Goal: Find specific page/section: Find specific page/section

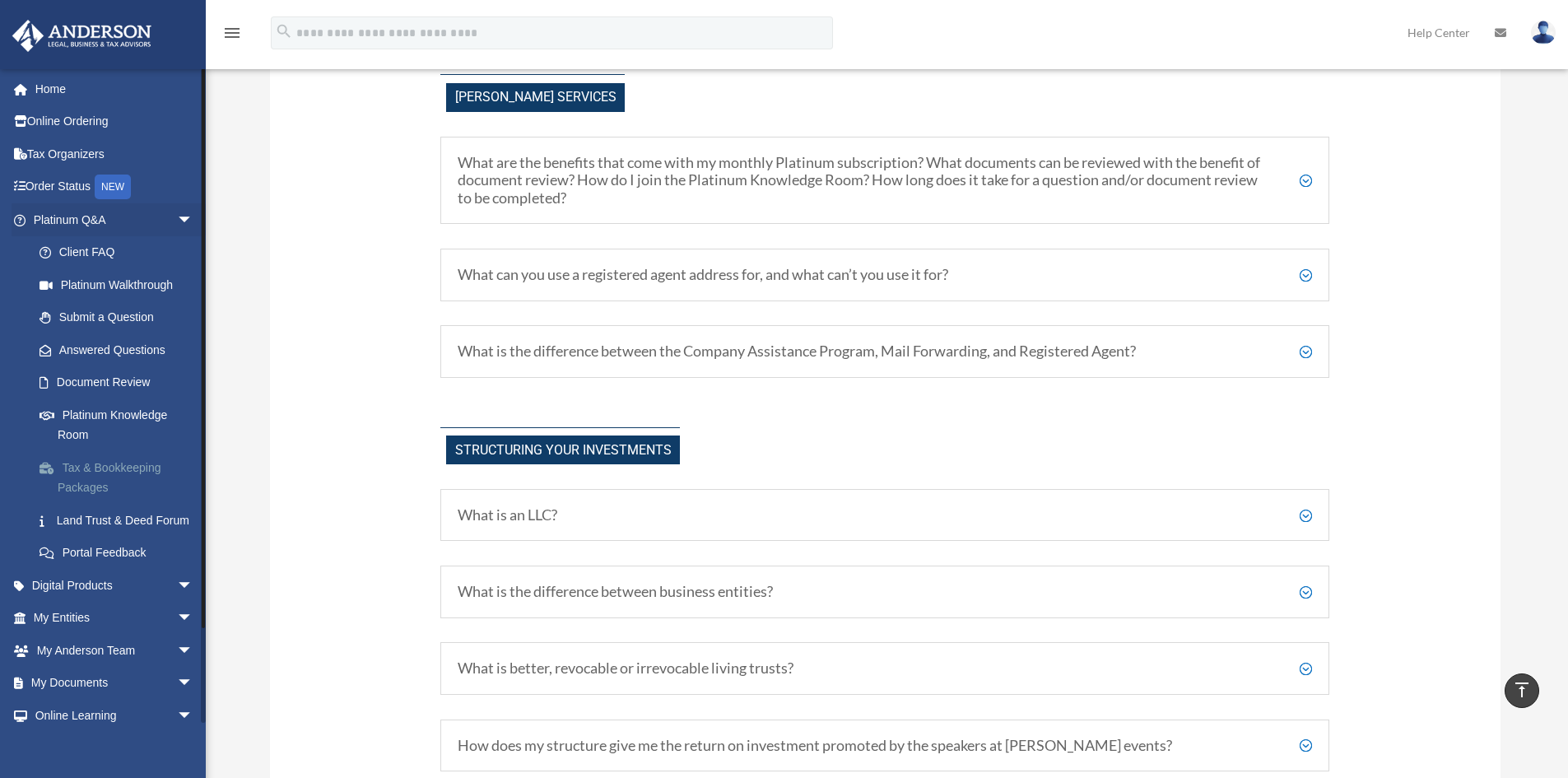
scroll to position [330, 0]
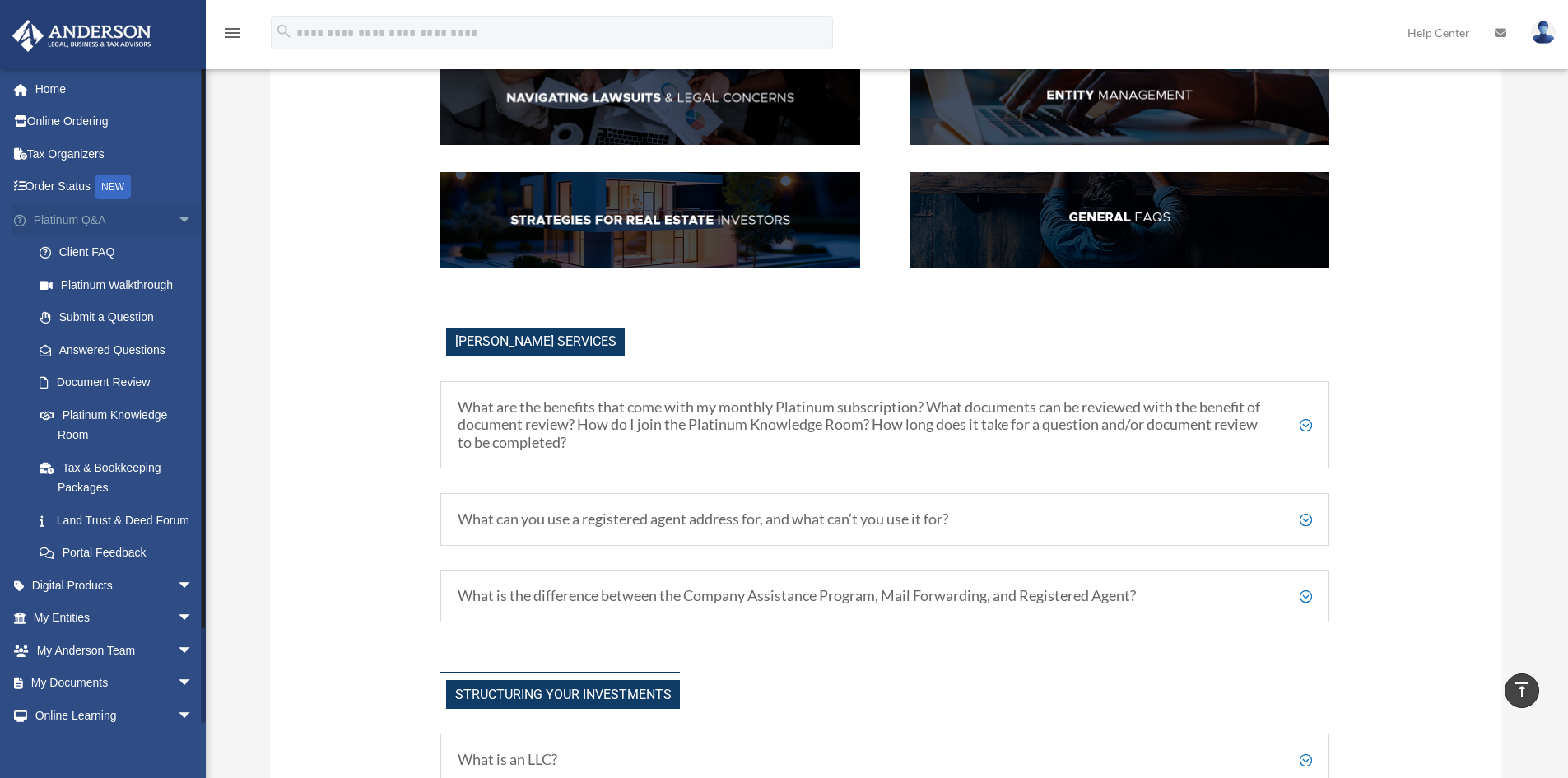
click at [109, 221] on link "Platinum Q&A arrow_drop_down" at bounding box center [114, 220] width 206 height 33
click at [177, 210] on span "arrow_drop_down" at bounding box center [193, 220] width 33 height 33
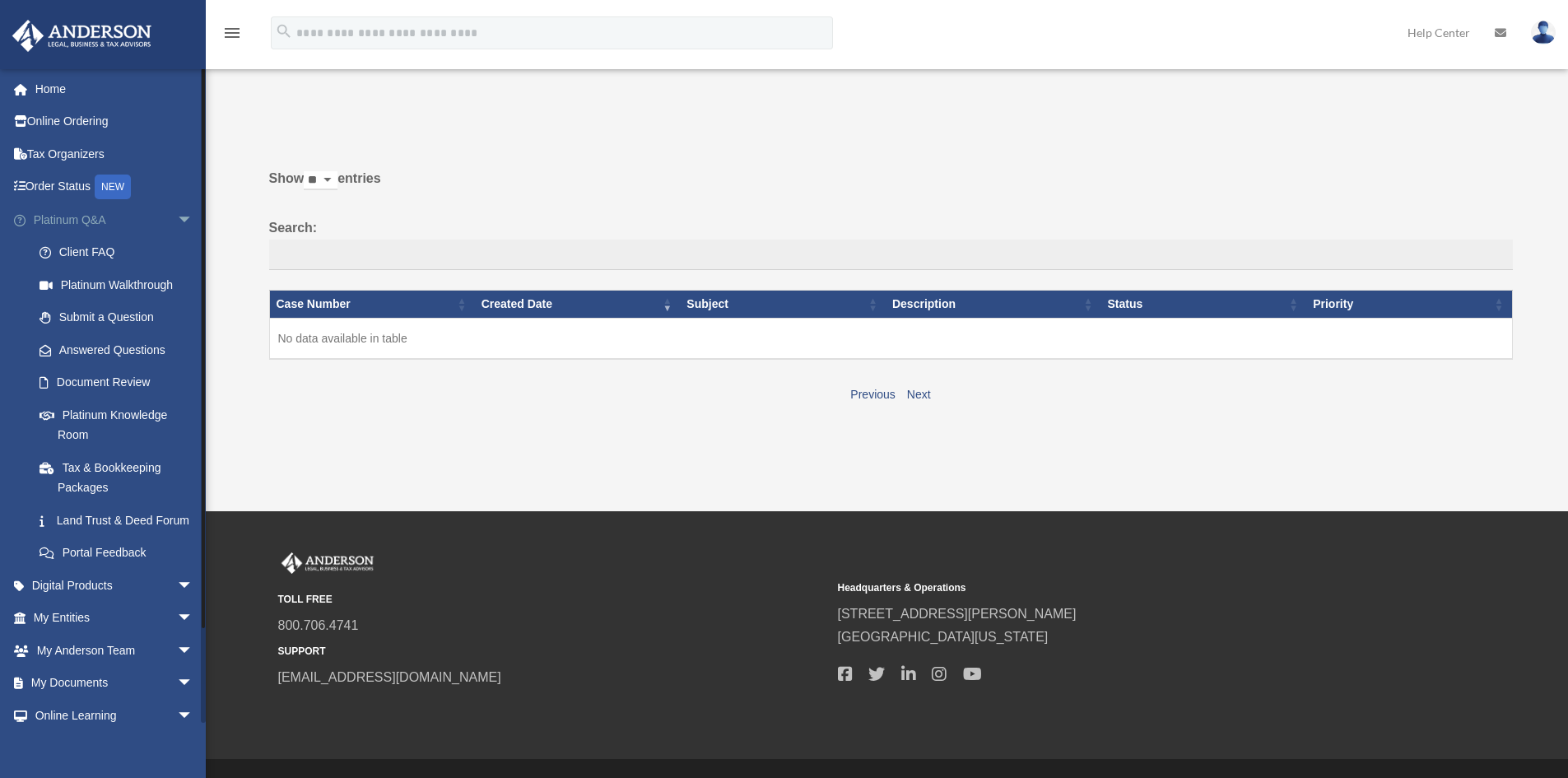
click at [177, 215] on span "arrow_drop_down" at bounding box center [193, 220] width 33 height 33
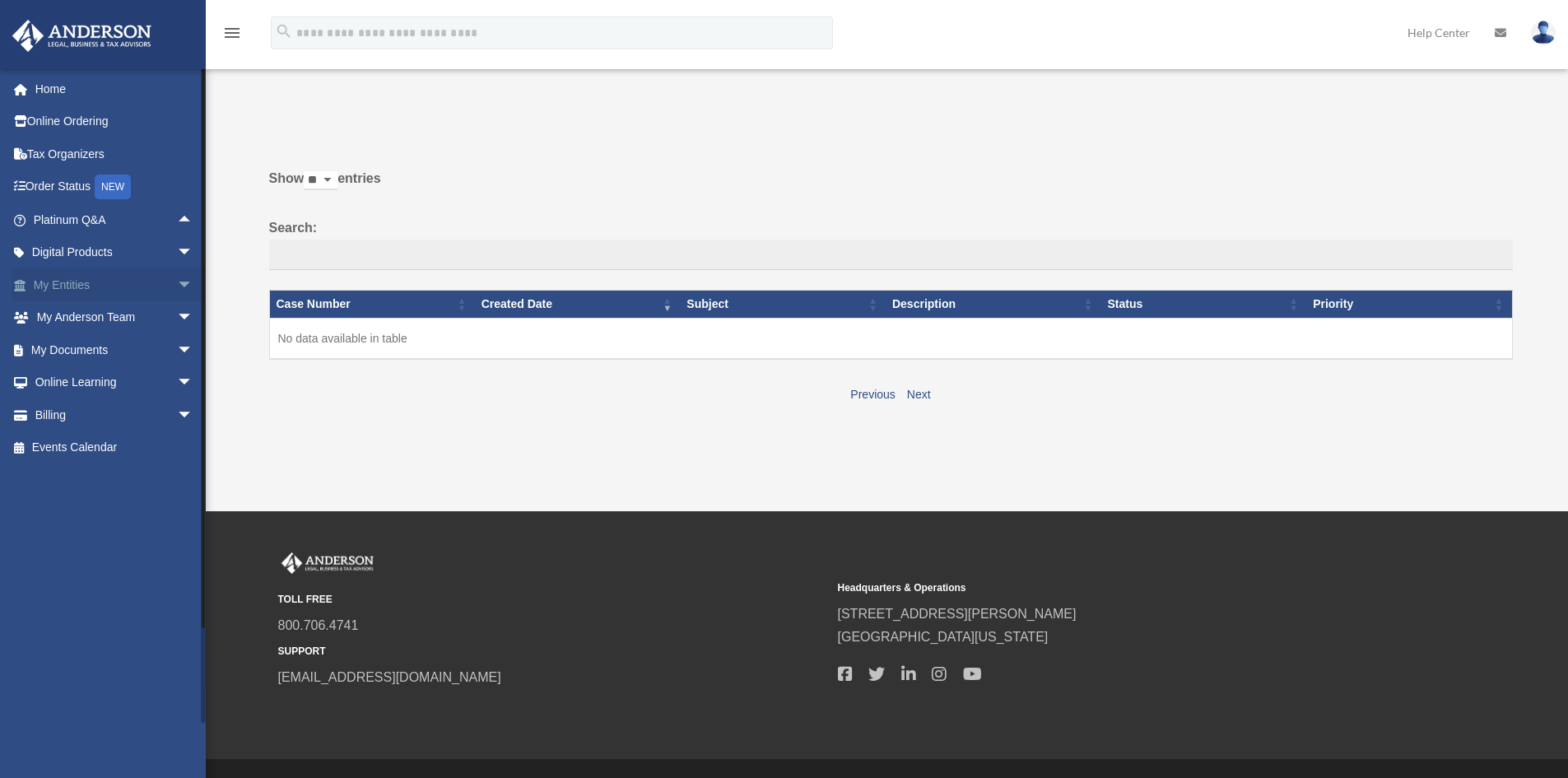
click at [99, 285] on link "My Entities arrow_drop_down" at bounding box center [114, 284] width 206 height 33
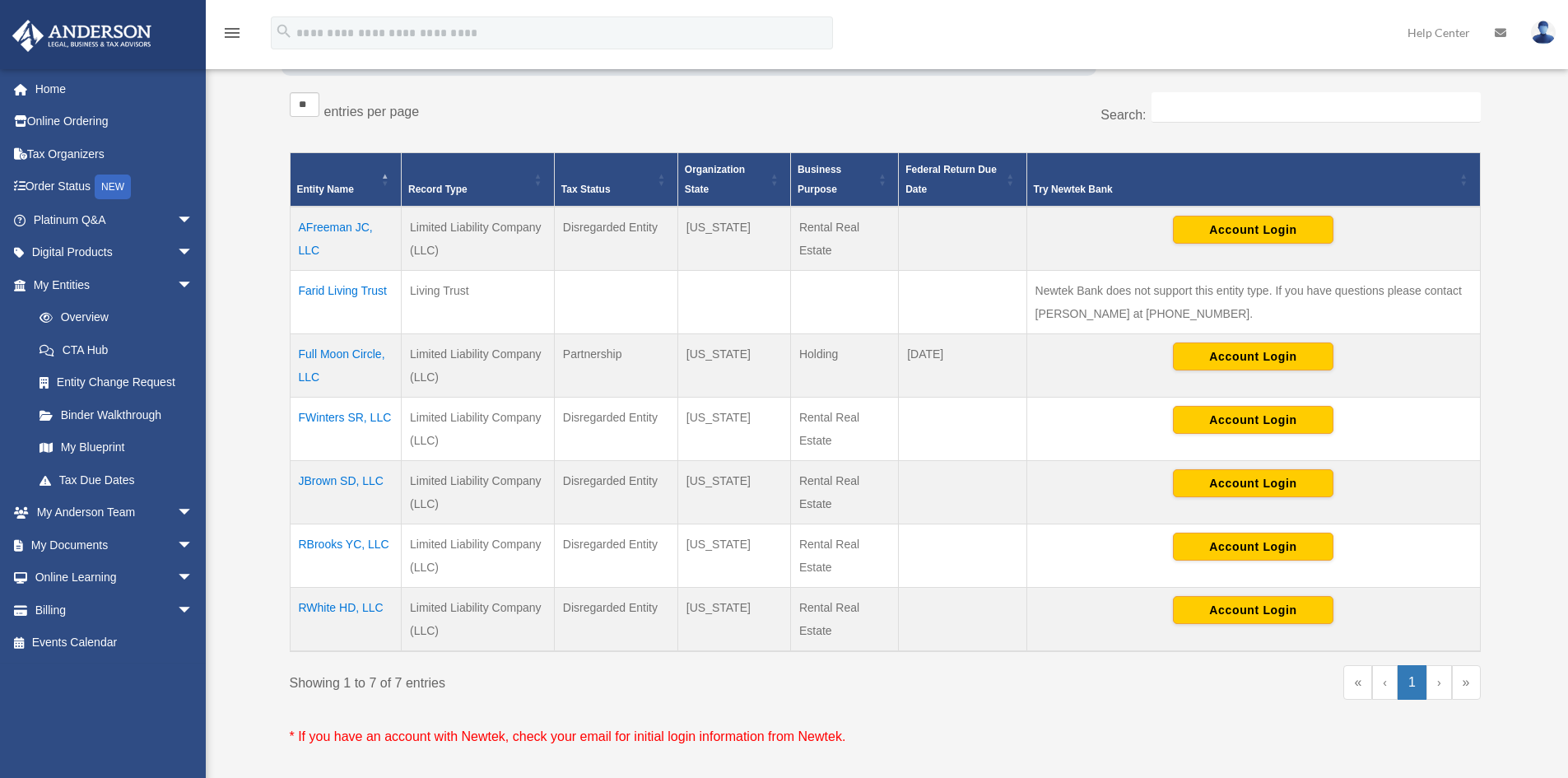
scroll to position [330, 0]
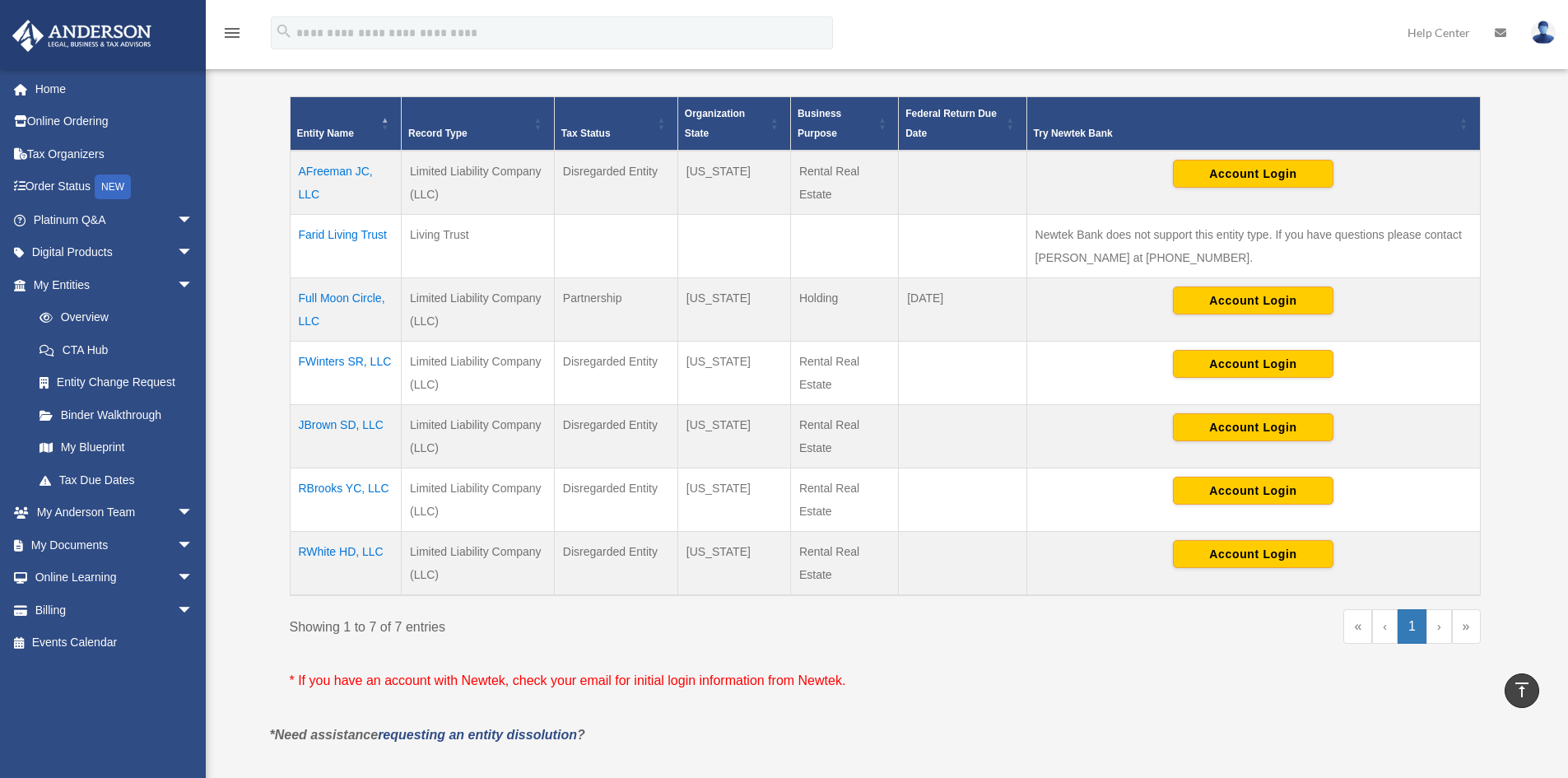
click at [335, 232] on td "Farid Living Trust" at bounding box center [345, 246] width 111 height 63
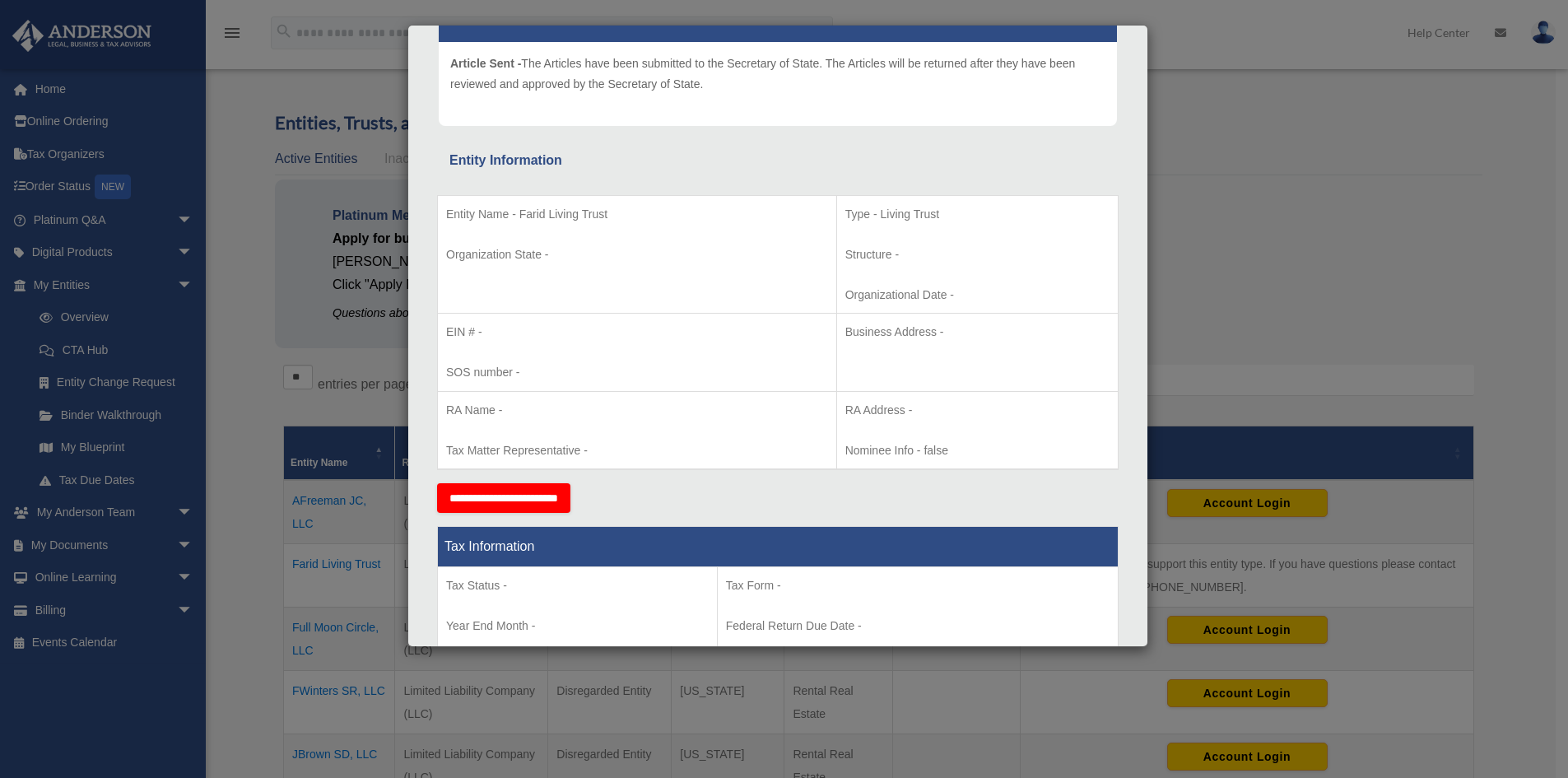
scroll to position [0, 0]
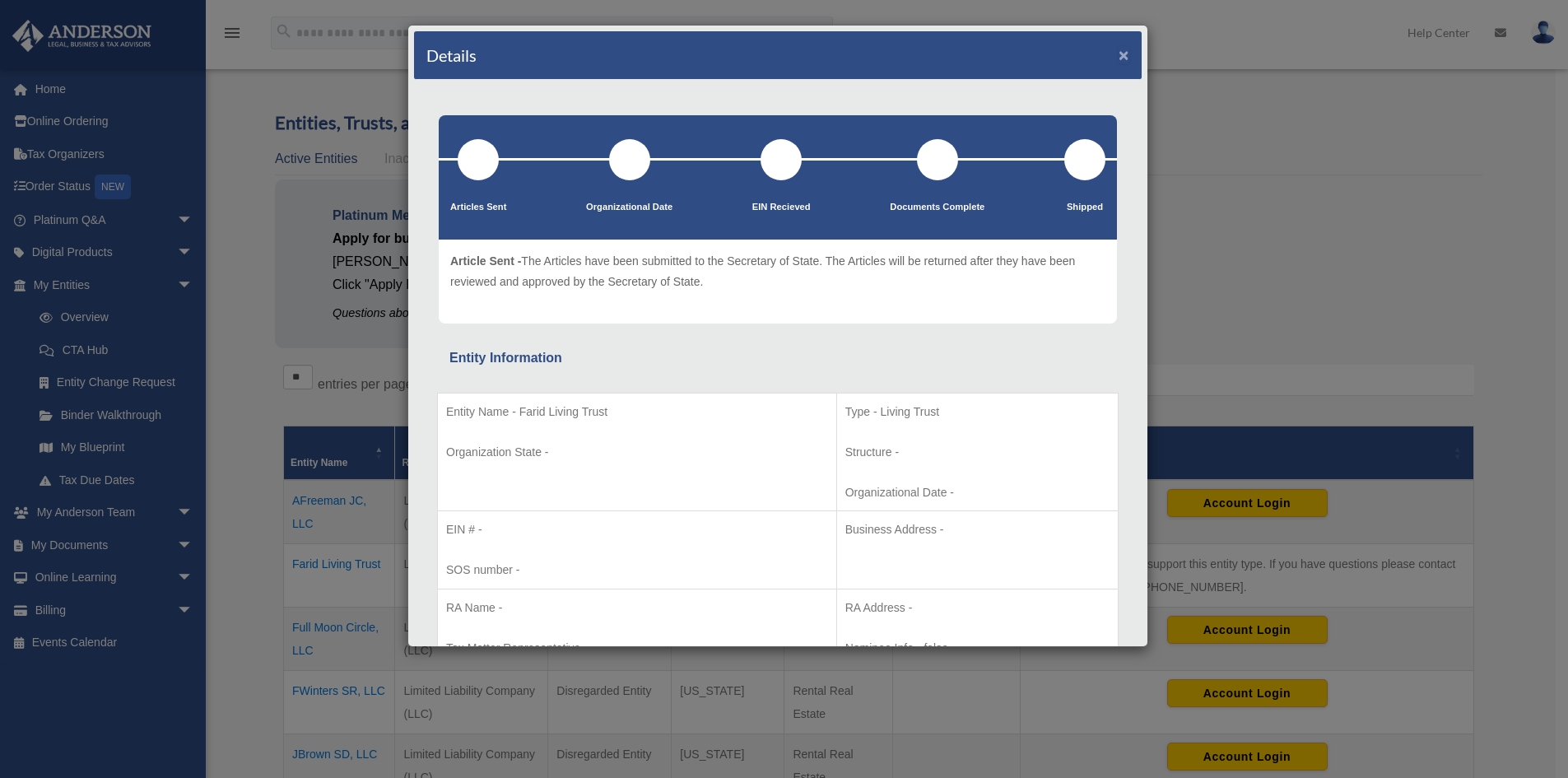
click at [1119, 55] on button "×" at bounding box center [1124, 55] width 11 height 17
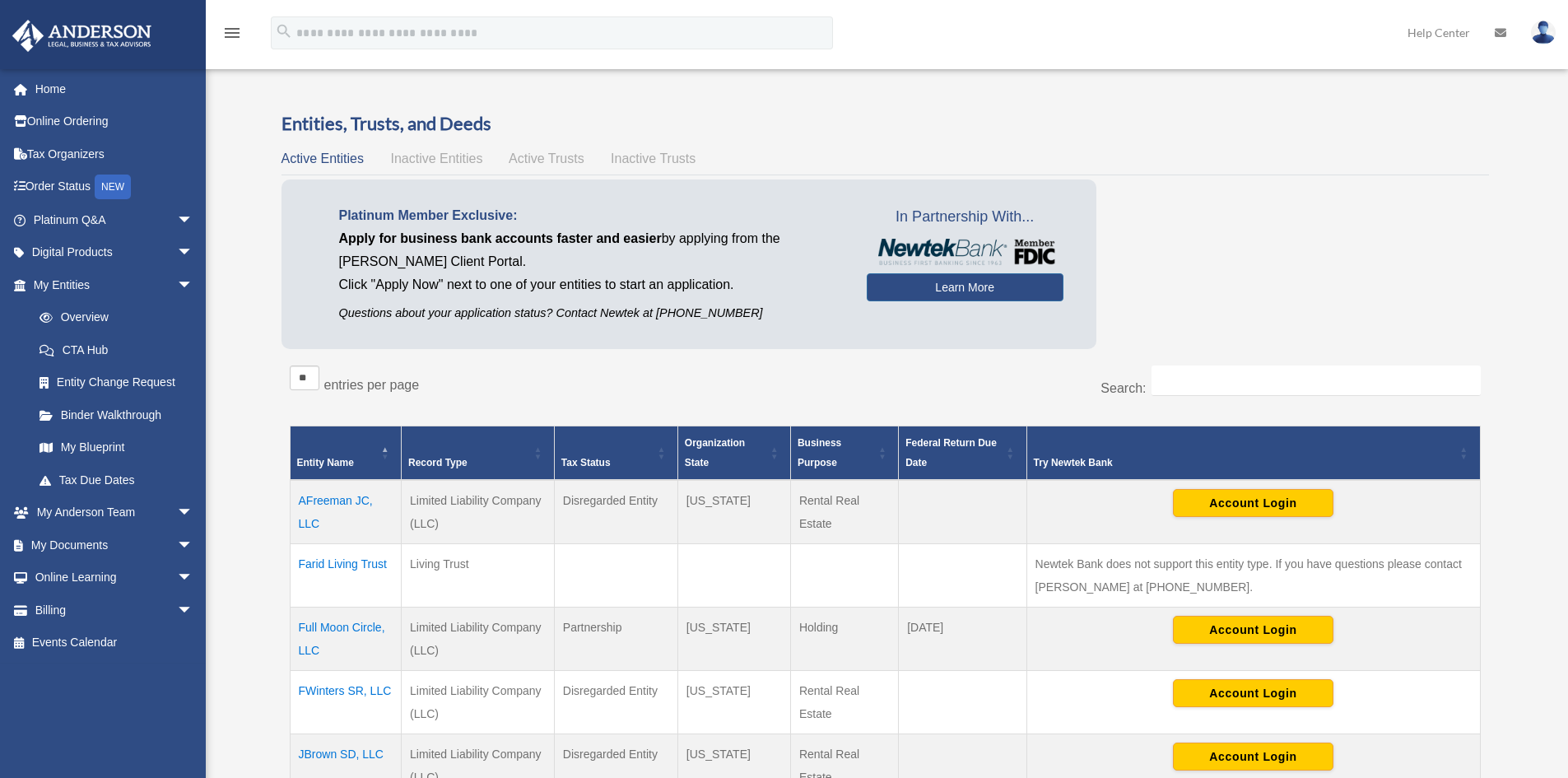
click at [514, 162] on span "Active Trusts" at bounding box center [546, 158] width 75 height 14
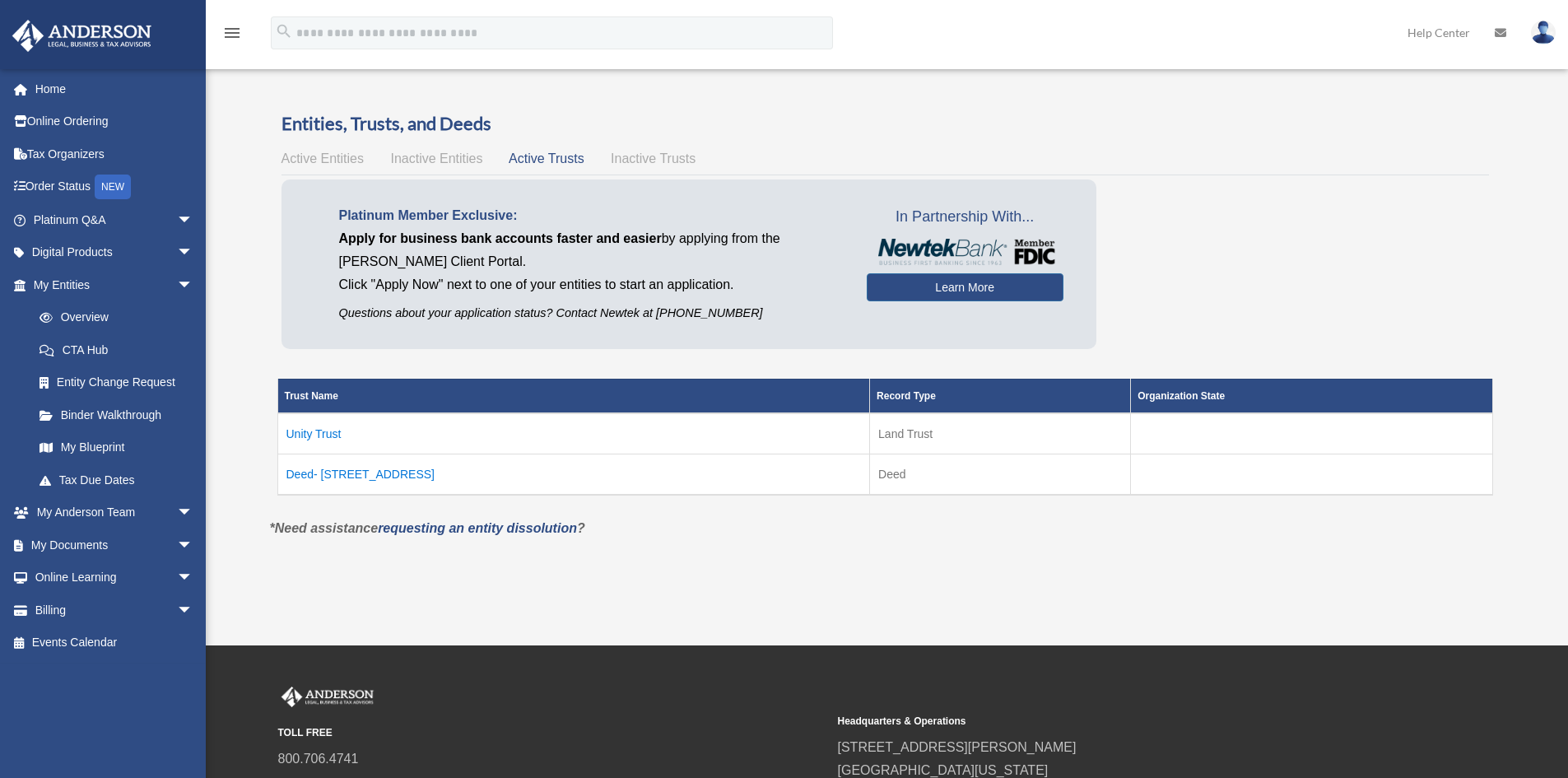
click at [617, 160] on span "Inactive Trusts" at bounding box center [653, 158] width 85 height 14
